Goal: Transaction & Acquisition: Purchase product/service

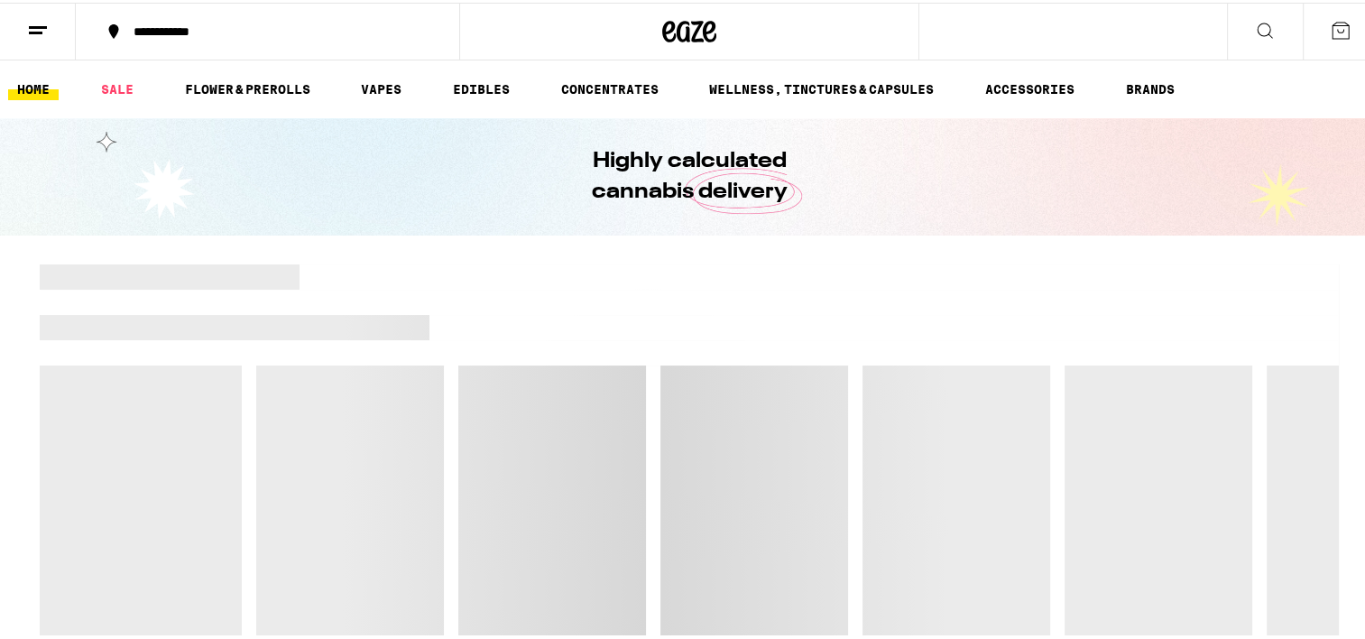
click at [32, 25] on icon at bounding box center [38, 28] width 22 height 22
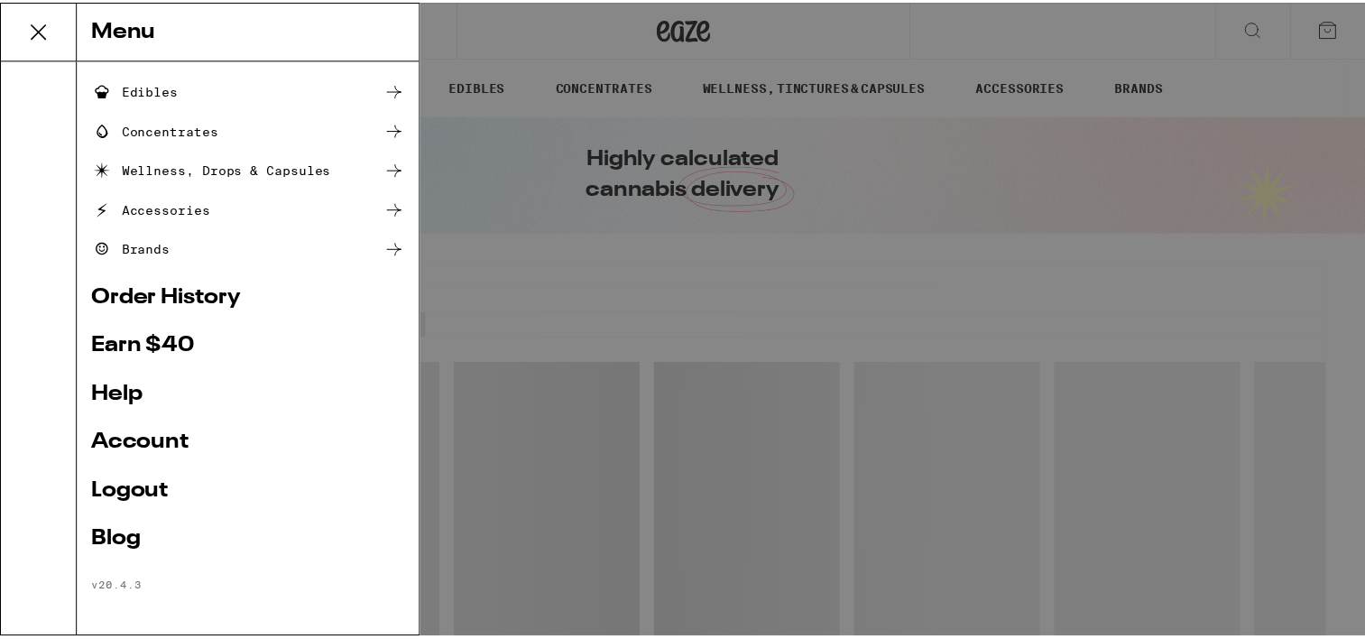
scroll to position [190, 0]
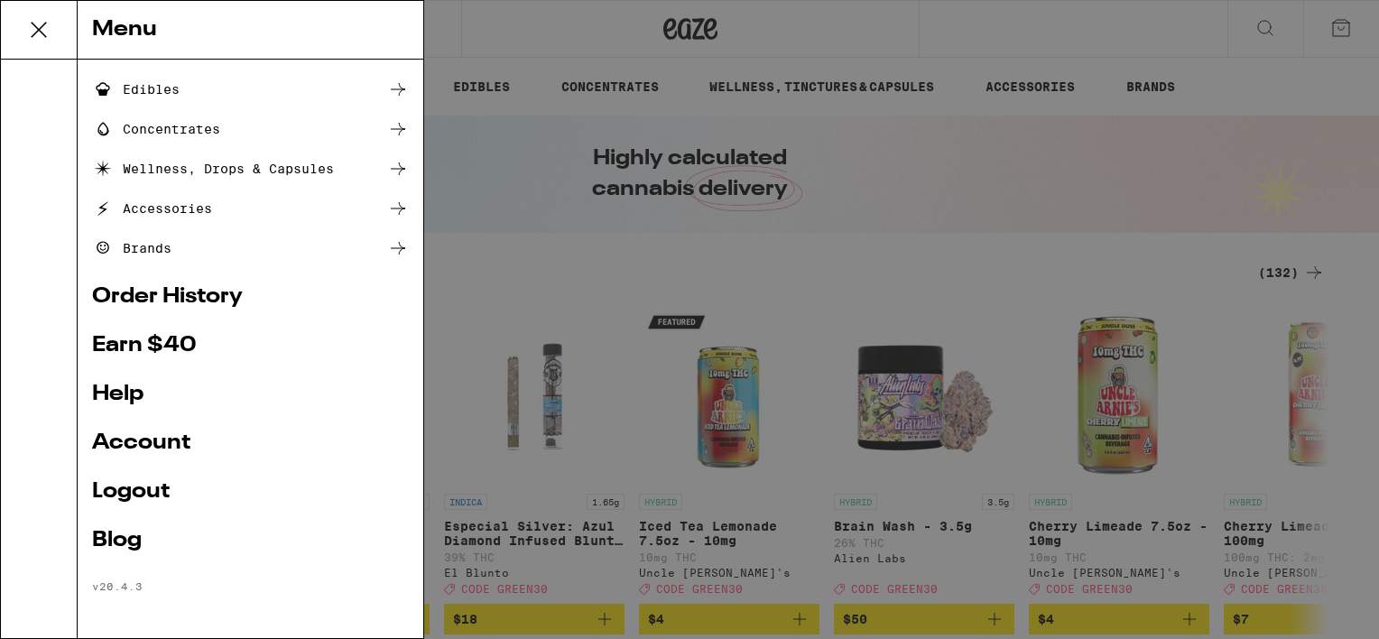
click at [137, 437] on link "Account" at bounding box center [250, 443] width 317 height 22
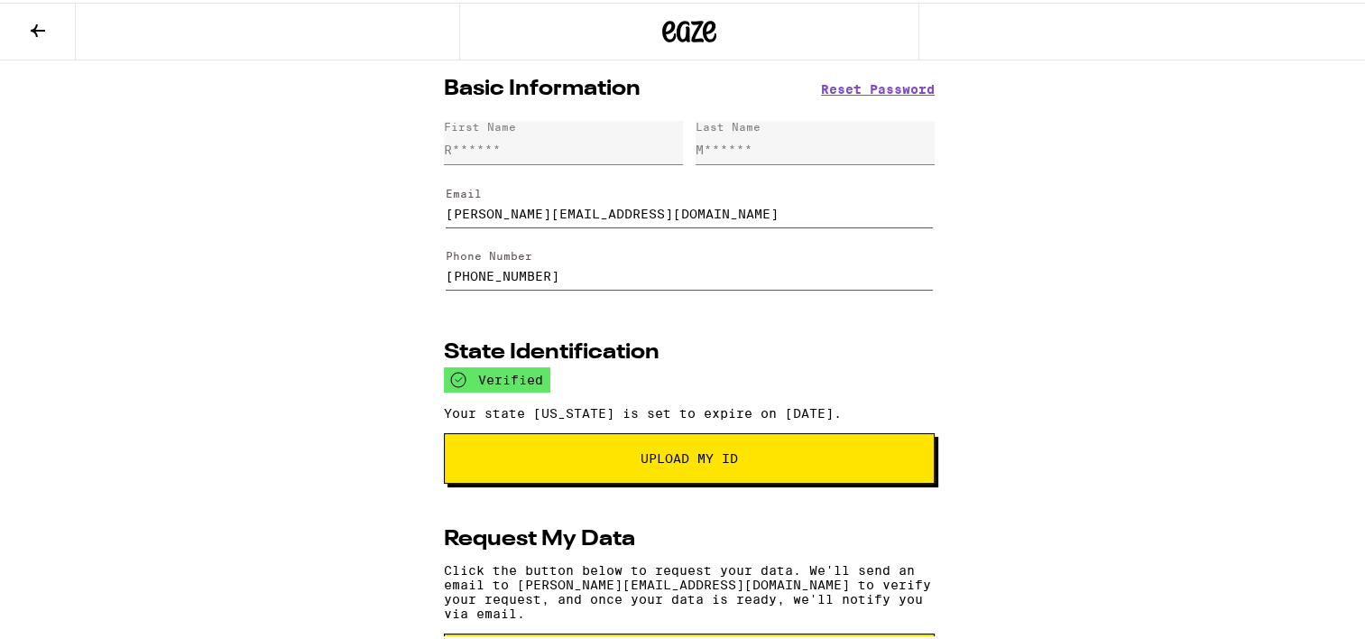
click at [40, 30] on icon at bounding box center [38, 28] width 22 height 22
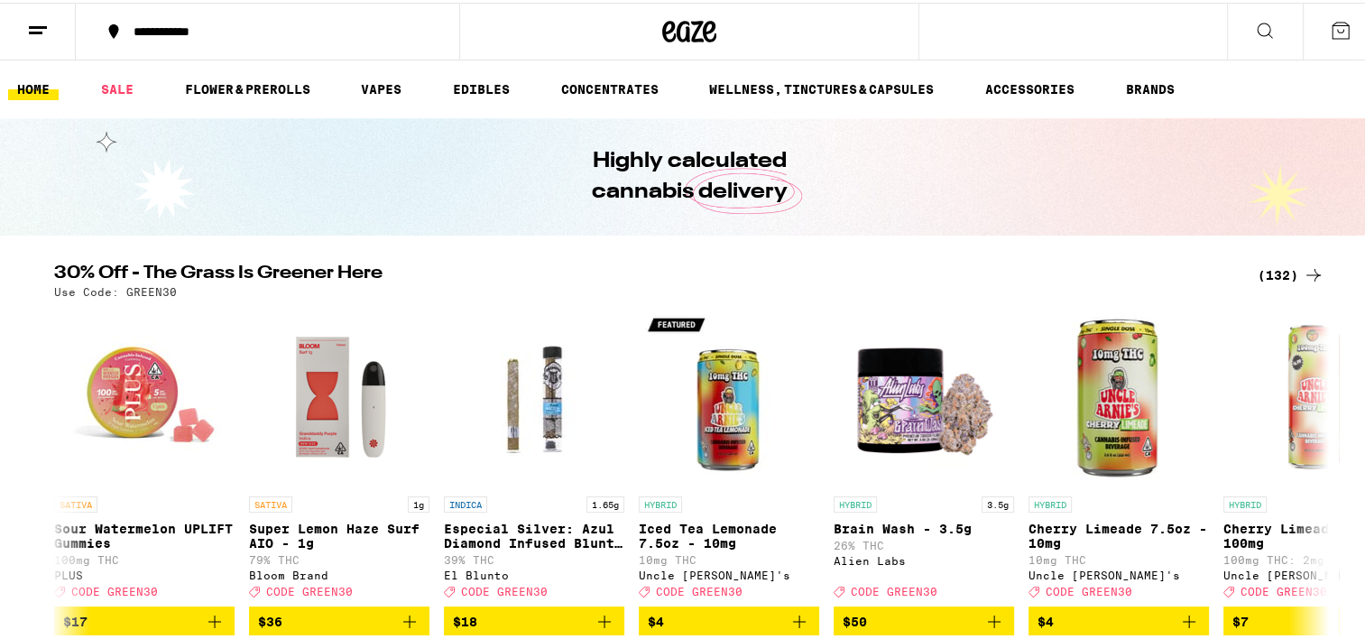
click at [47, 21] on icon at bounding box center [38, 28] width 22 height 22
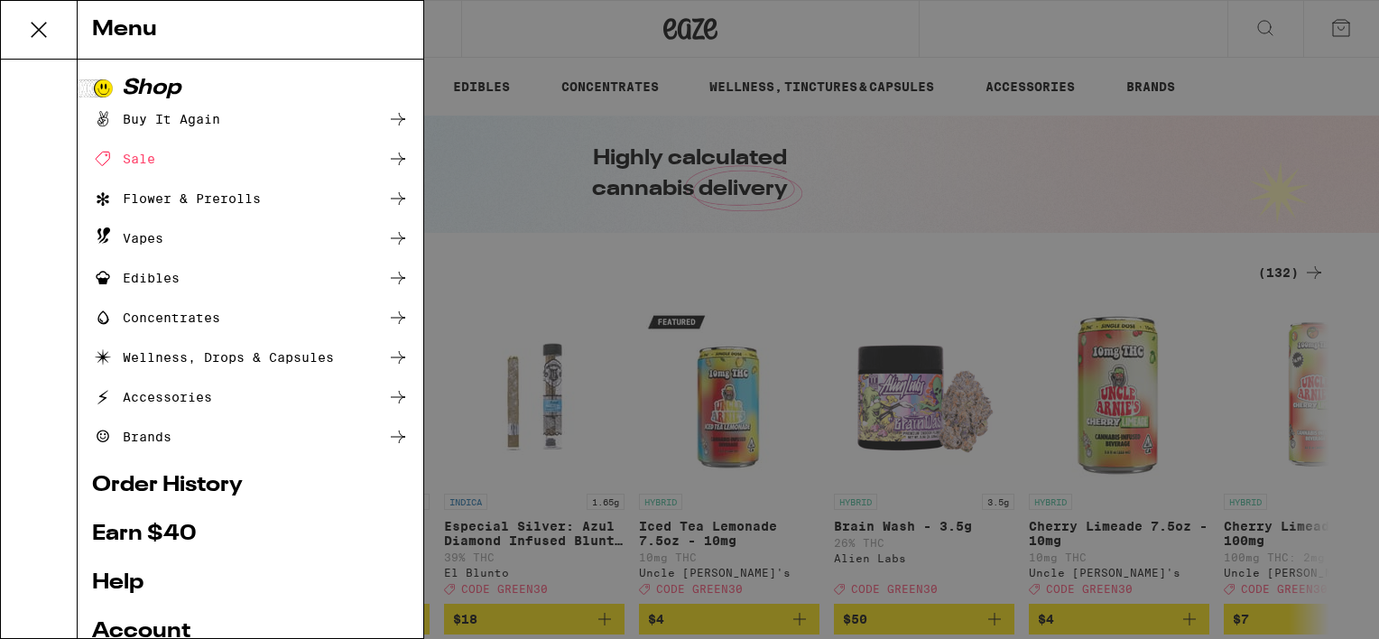
click at [704, 65] on div "Menu Shop Buy It Again Sale Flower & Prerolls Vapes Edibles Concentrates Wellne…" at bounding box center [689, 319] width 1379 height 639
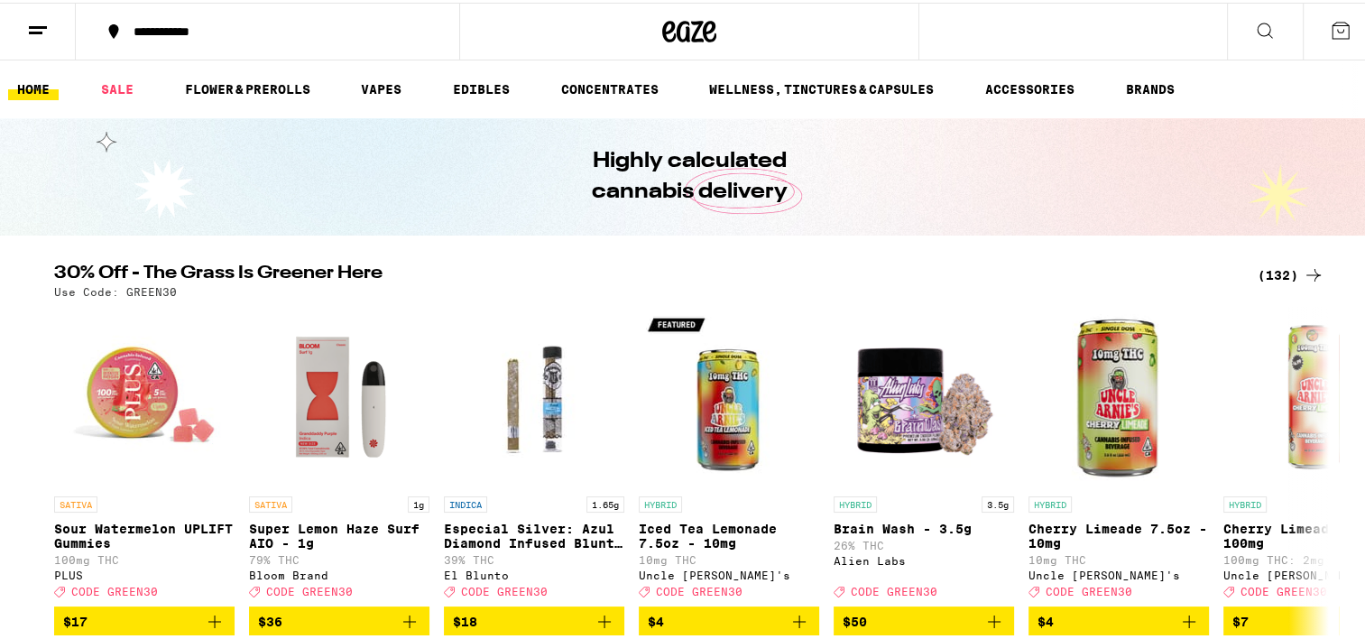
click at [541, 27] on div at bounding box center [688, 29] width 459 height 58
click at [32, 30] on line at bounding box center [36, 30] width 14 height 0
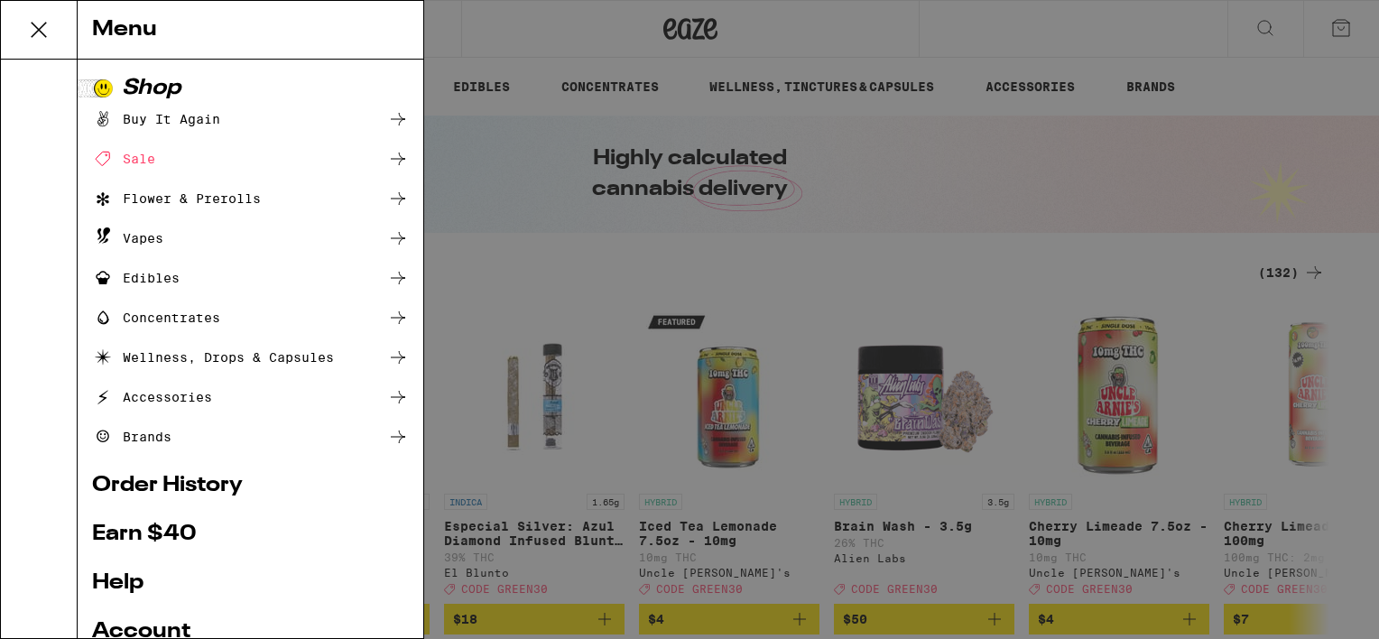
click at [679, 212] on div "Menu Shop Buy It Again Sale Flower & Prerolls Vapes Edibles Concentrates Wellne…" at bounding box center [689, 319] width 1379 height 639
